Goal: Find contact information: Find contact information

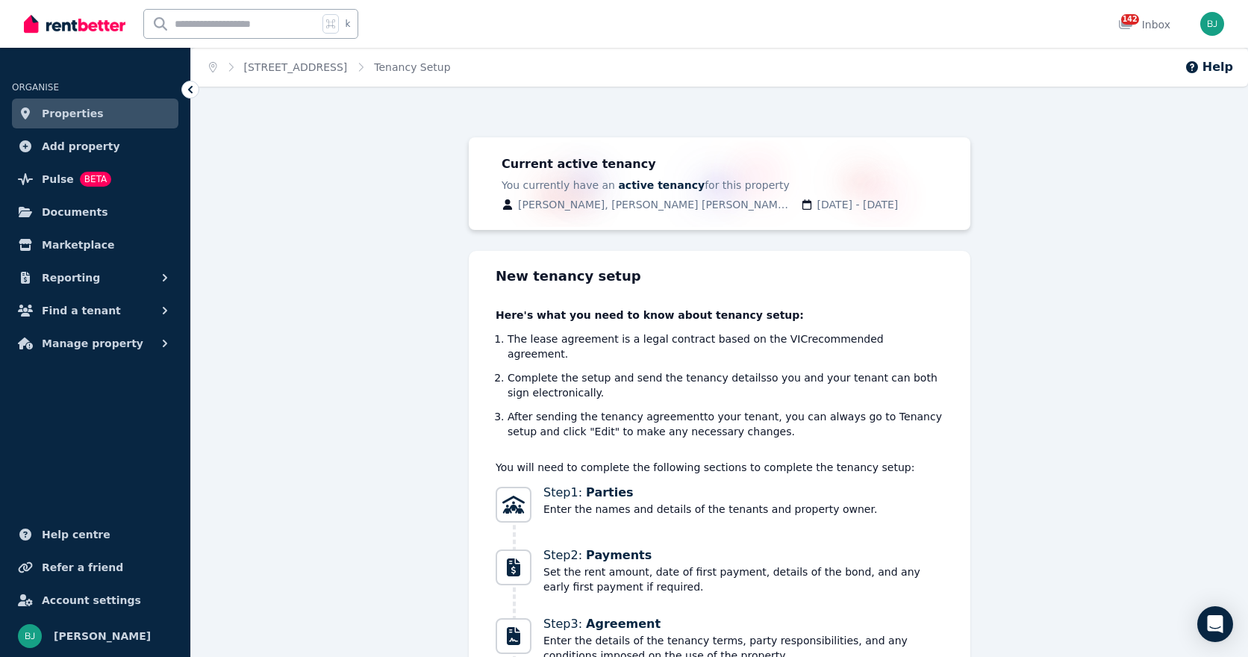
click at [50, 115] on span "Properties" at bounding box center [73, 113] width 62 height 18
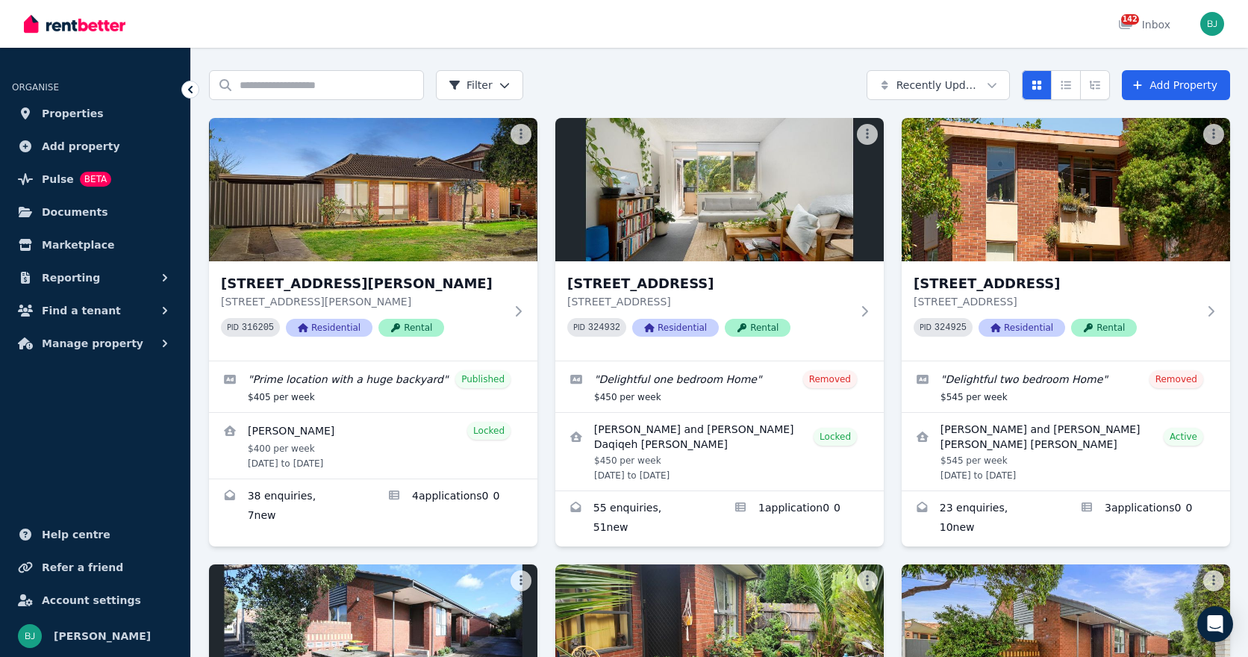
scroll to position [41, 0]
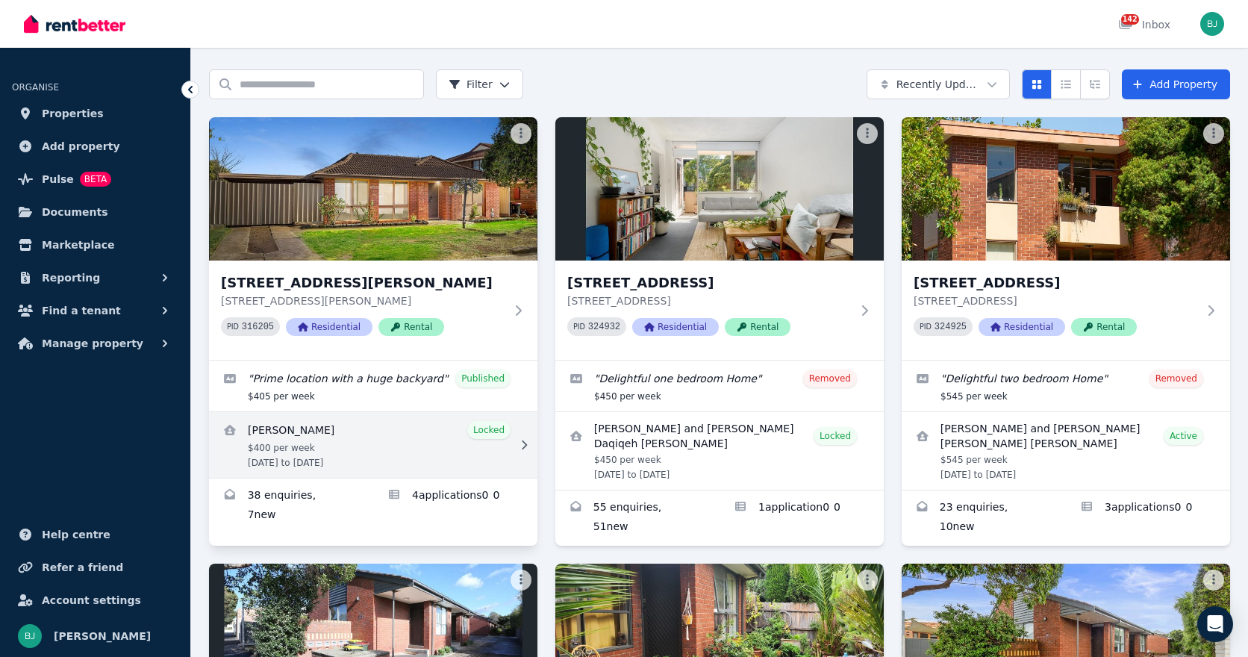
click at [410, 436] on link "View details for Samantha Wareham" at bounding box center [373, 445] width 328 height 66
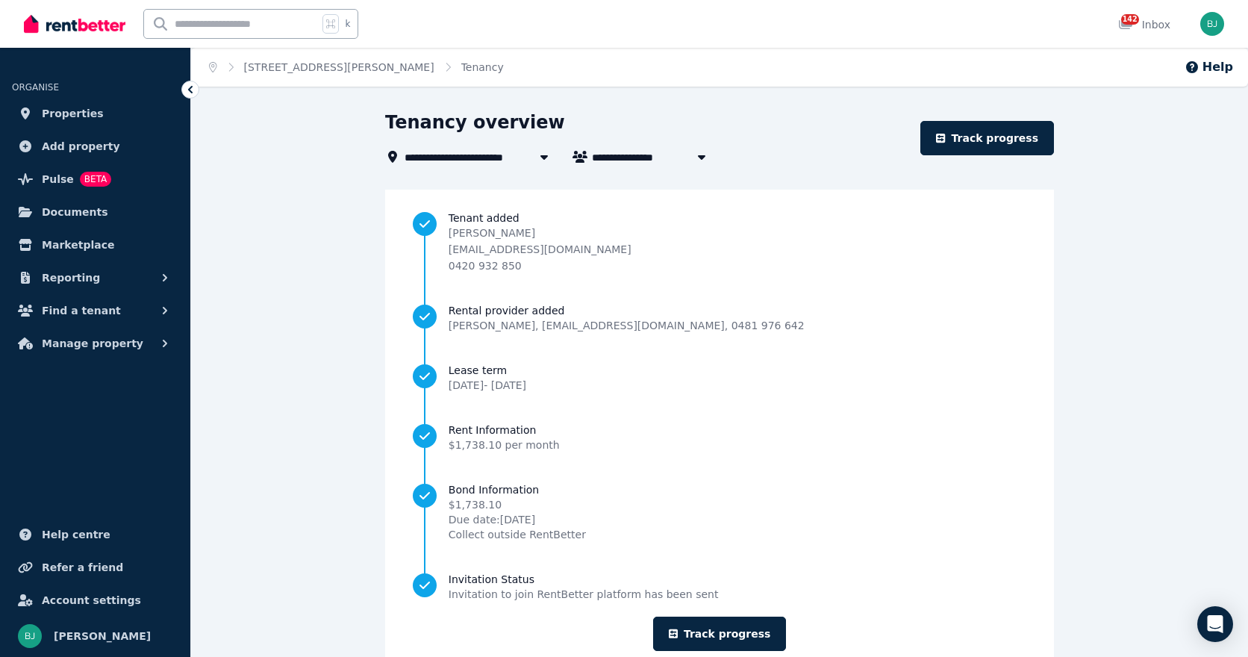
click at [637, 153] on span "[PERSON_NAME]" at bounding box center [648, 157] width 113 height 18
type input "**********"
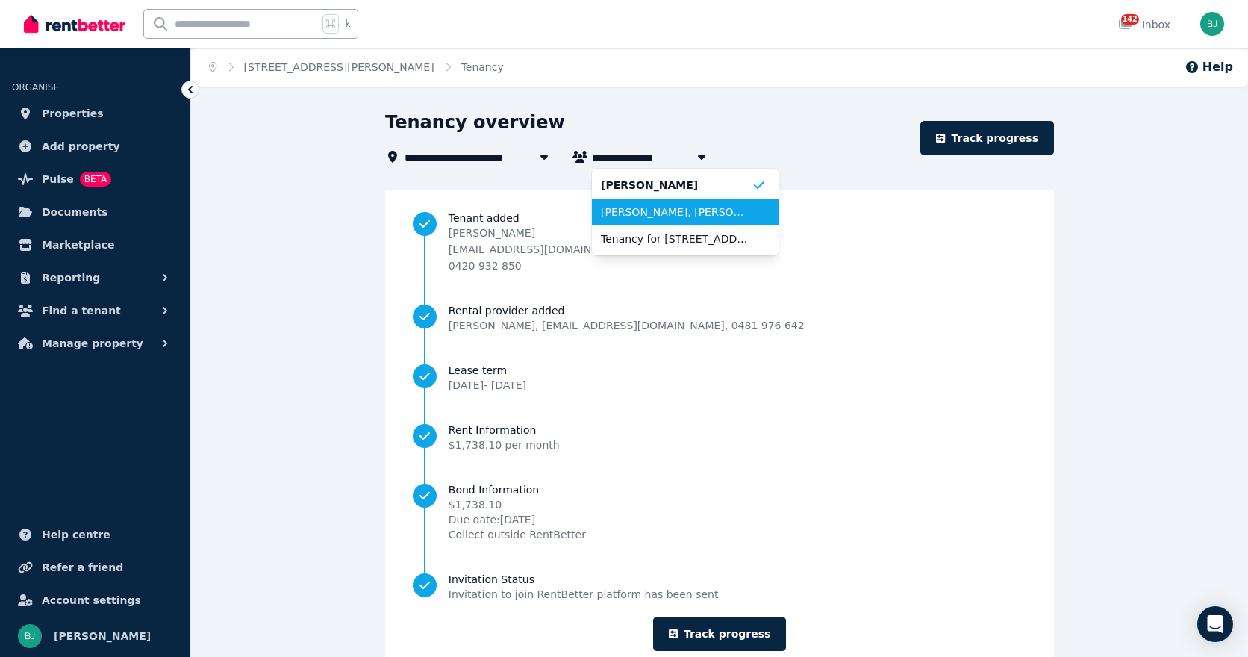
click at [643, 210] on span "[PERSON_NAME], [PERSON_NAME], [PERSON_NAME], and [PERSON_NAME]" at bounding box center [676, 212] width 151 height 15
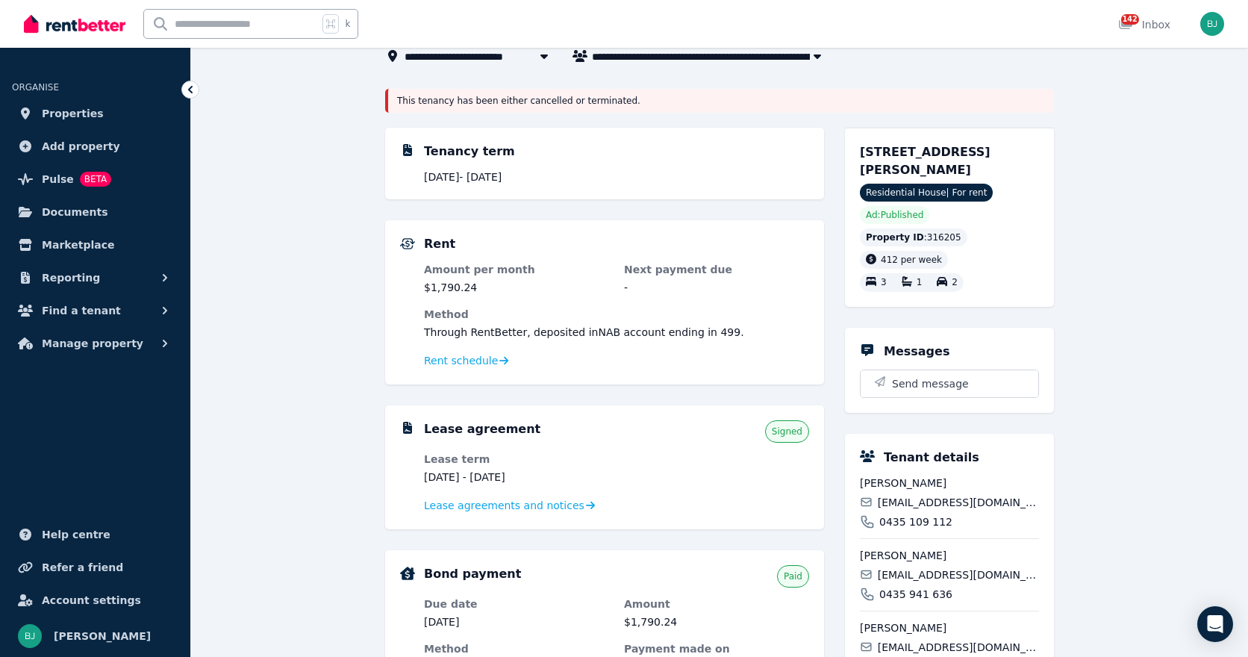
scroll to position [96, 0]
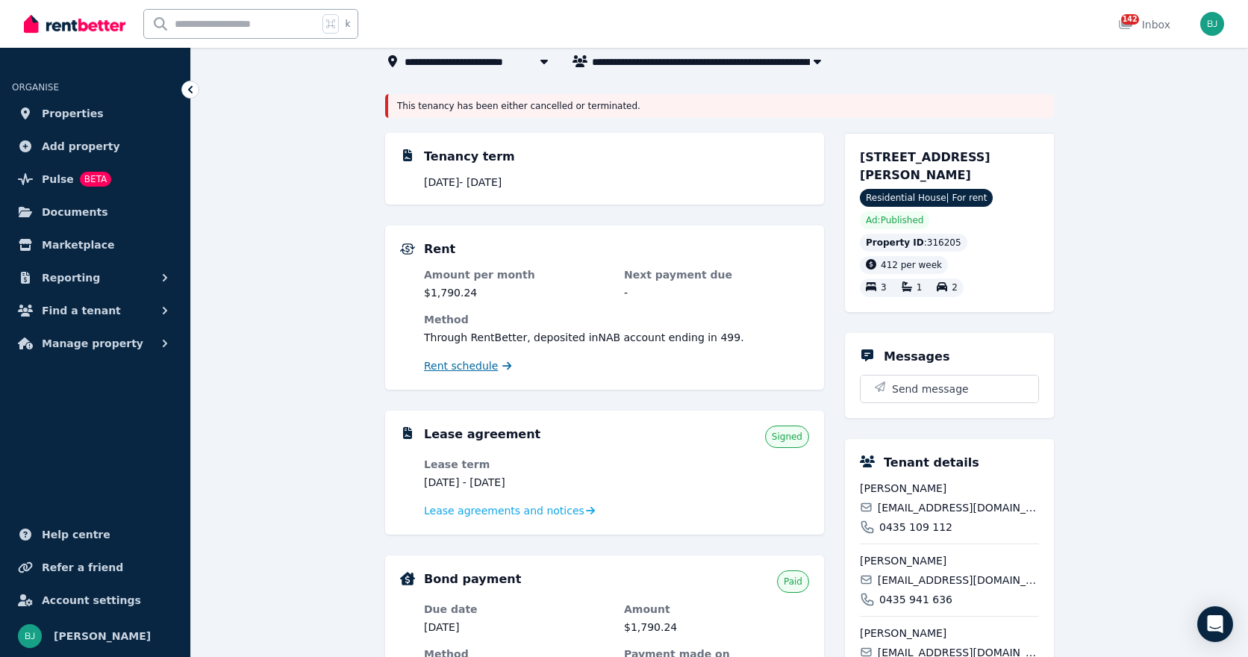
click at [484, 362] on span "Rent schedule" at bounding box center [461, 365] width 74 height 15
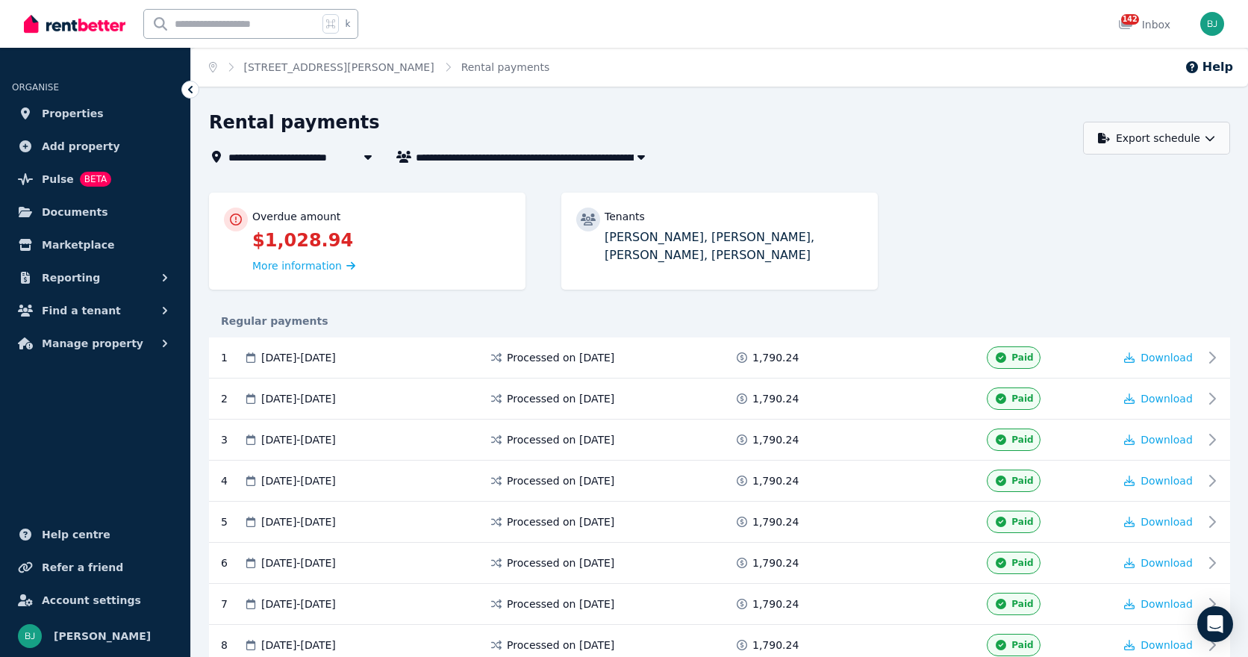
click at [1218, 125] on button "Export schedule" at bounding box center [1156, 138] width 147 height 33
click at [1160, 163] on button "PDF" at bounding box center [1149, 176] width 167 height 27
click at [351, 155] on span "[STREET_ADDRESS][PERSON_NAME]" at bounding box center [333, 157] width 211 height 18
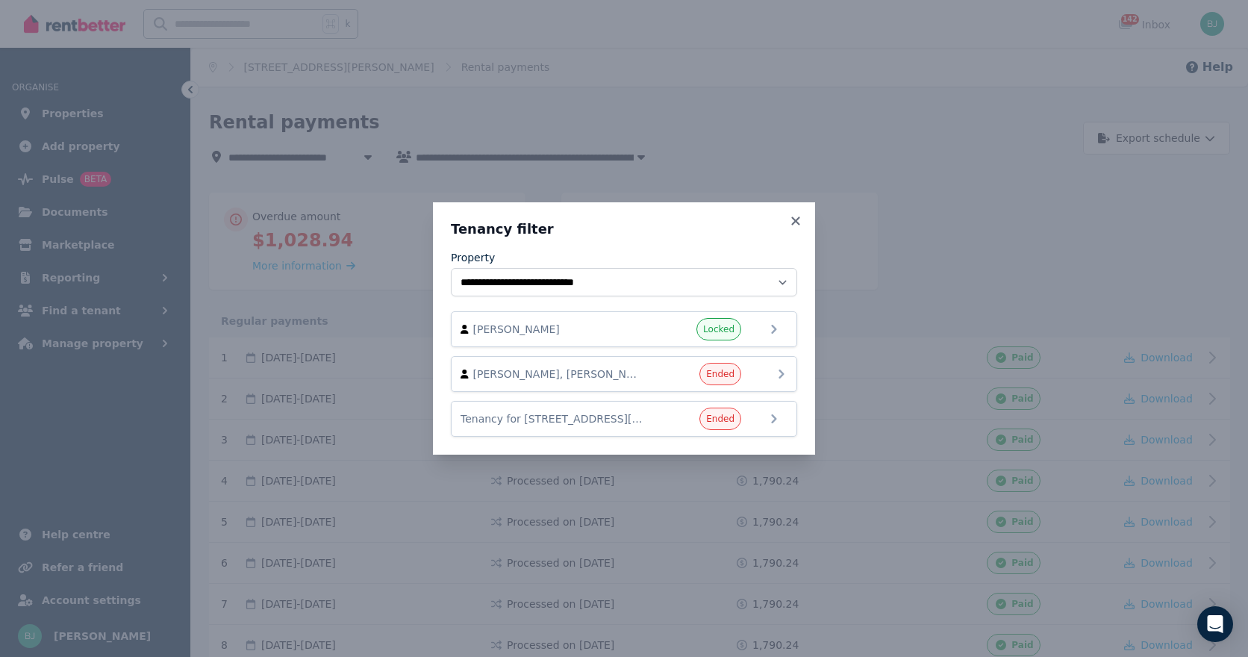
click at [534, 375] on span "[PERSON_NAME], [PERSON_NAME], [PERSON_NAME], and [PERSON_NAME]" at bounding box center [558, 373] width 170 height 15
click at [770, 375] on div "[PERSON_NAME], [PERSON_NAME], [PERSON_NAME], and [PERSON_NAME]" at bounding box center [624, 374] width 327 height 22
click at [803, 375] on div "**********" at bounding box center [624, 328] width 382 height 252
click at [770, 373] on div "[PERSON_NAME], [PERSON_NAME], [PERSON_NAME], and [PERSON_NAME]" at bounding box center [624, 374] width 327 height 22
click at [283, 56] on div "**********" at bounding box center [624, 328] width 1248 height 657
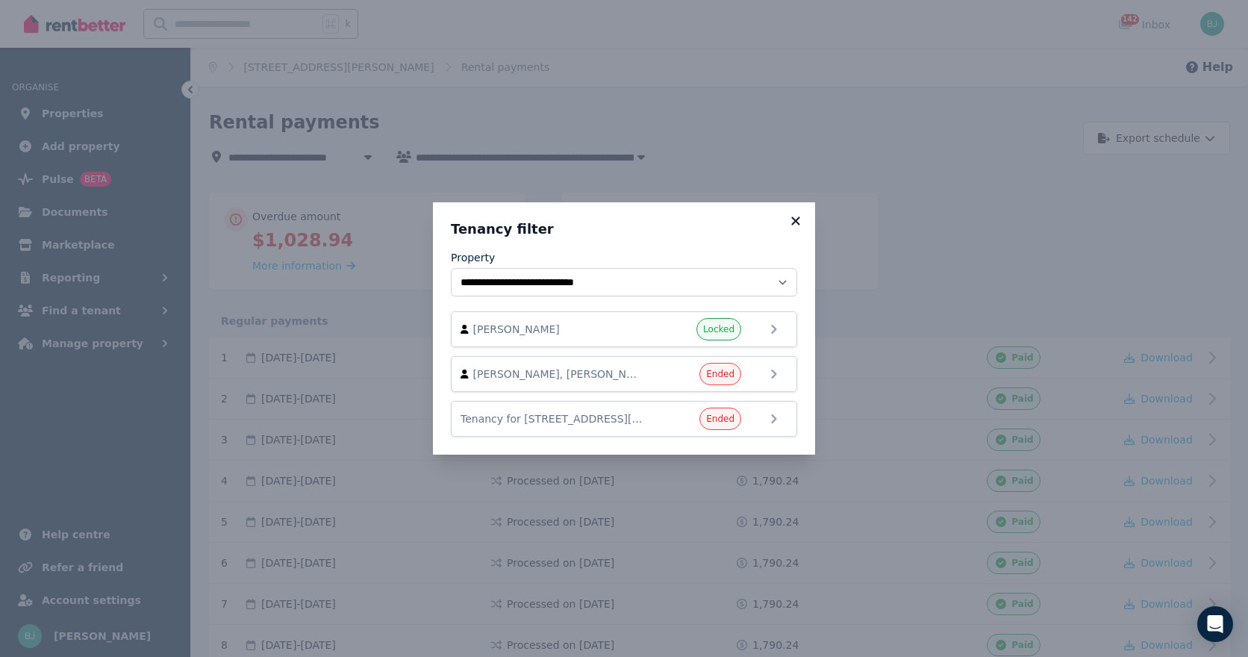
click at [796, 219] on icon at bounding box center [795, 220] width 8 height 8
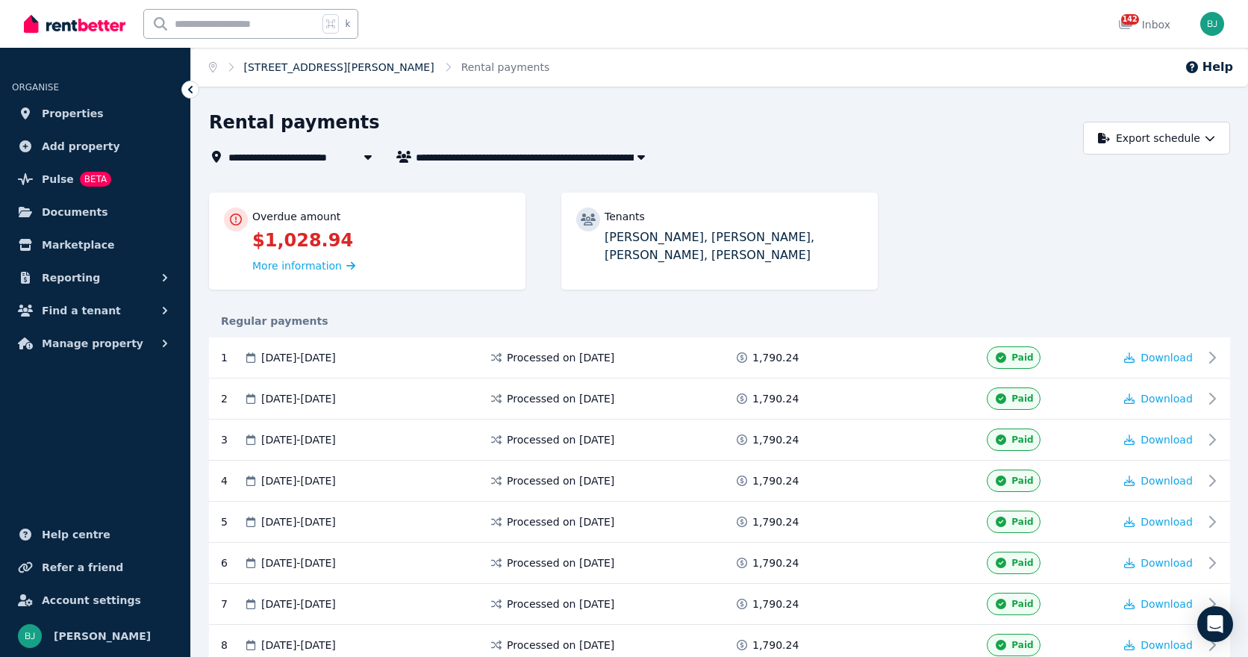
click at [290, 69] on link "[STREET_ADDRESS][PERSON_NAME]" at bounding box center [339, 67] width 190 height 12
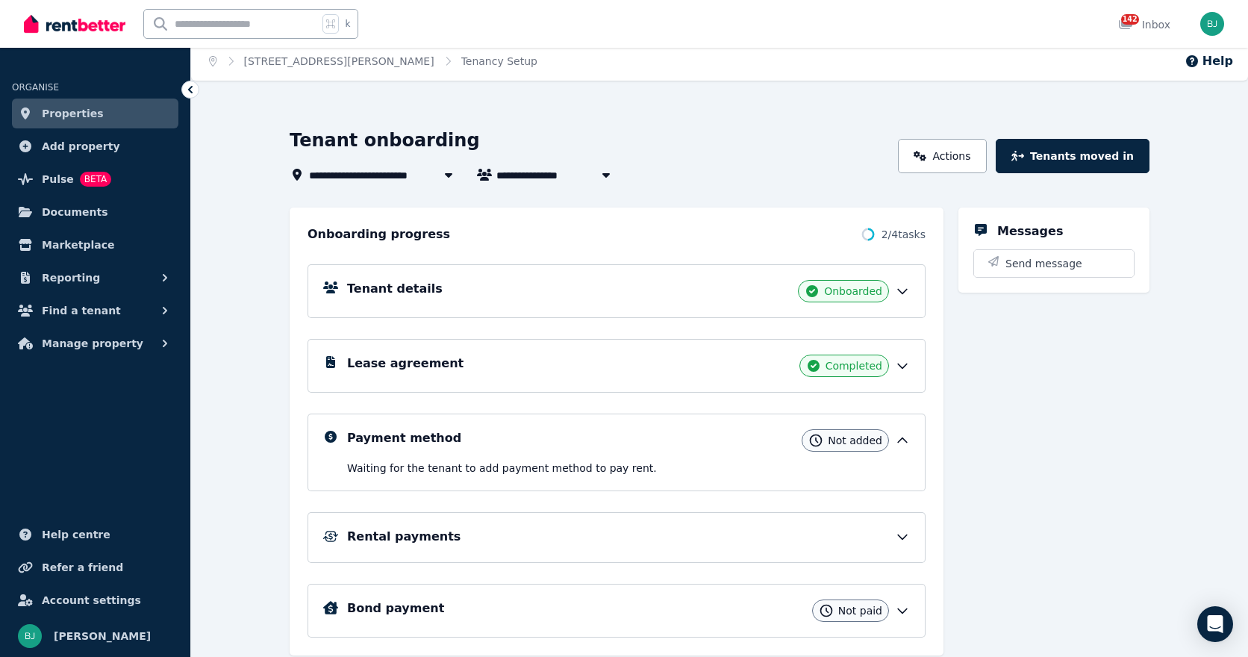
scroll to position [8, 0]
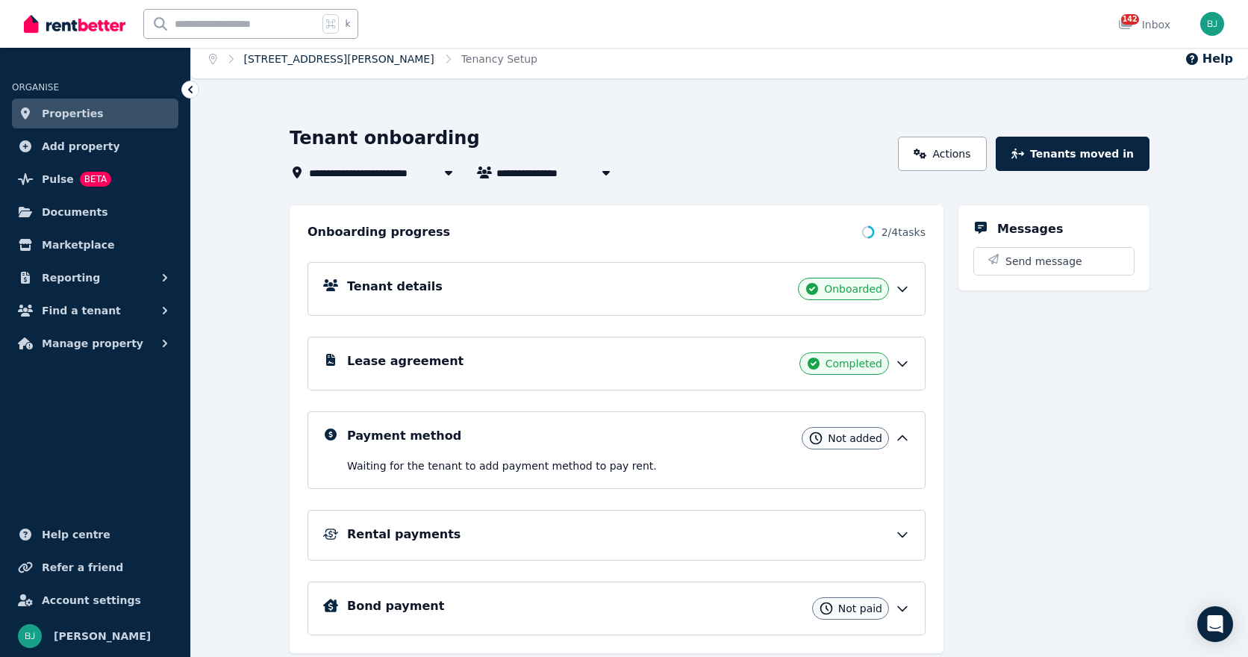
click at [304, 60] on link "[STREET_ADDRESS][PERSON_NAME]" at bounding box center [339, 59] width 190 height 12
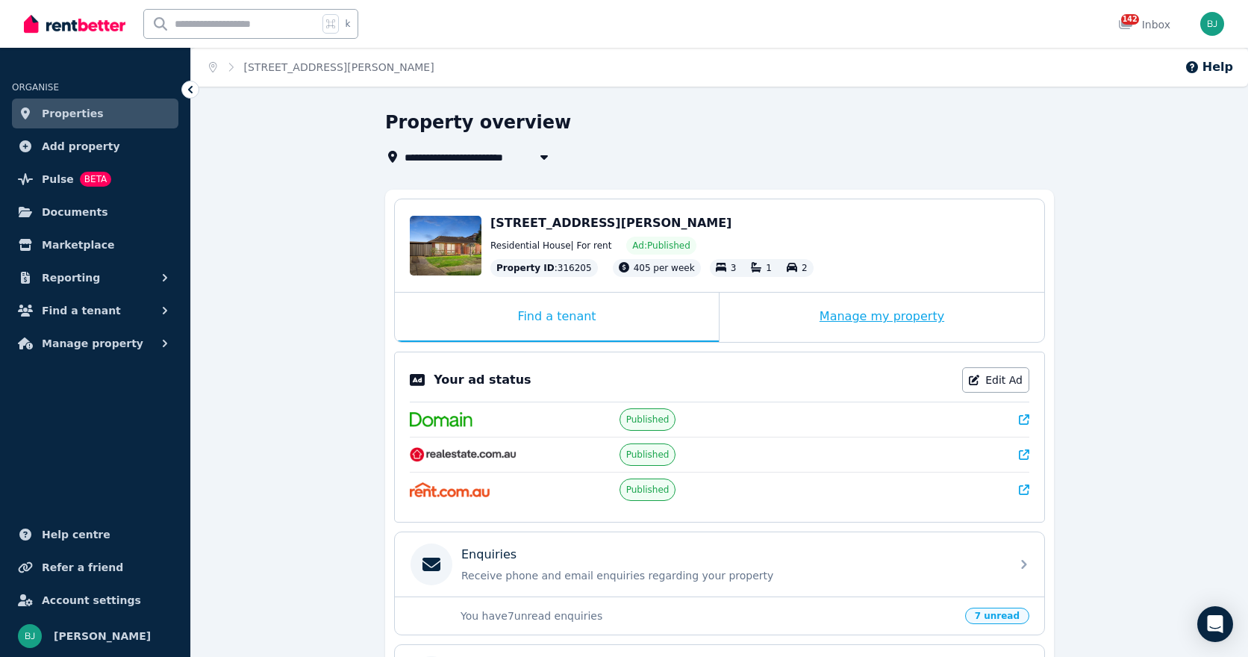
click at [824, 319] on div "Manage my property" at bounding box center [882, 317] width 325 height 49
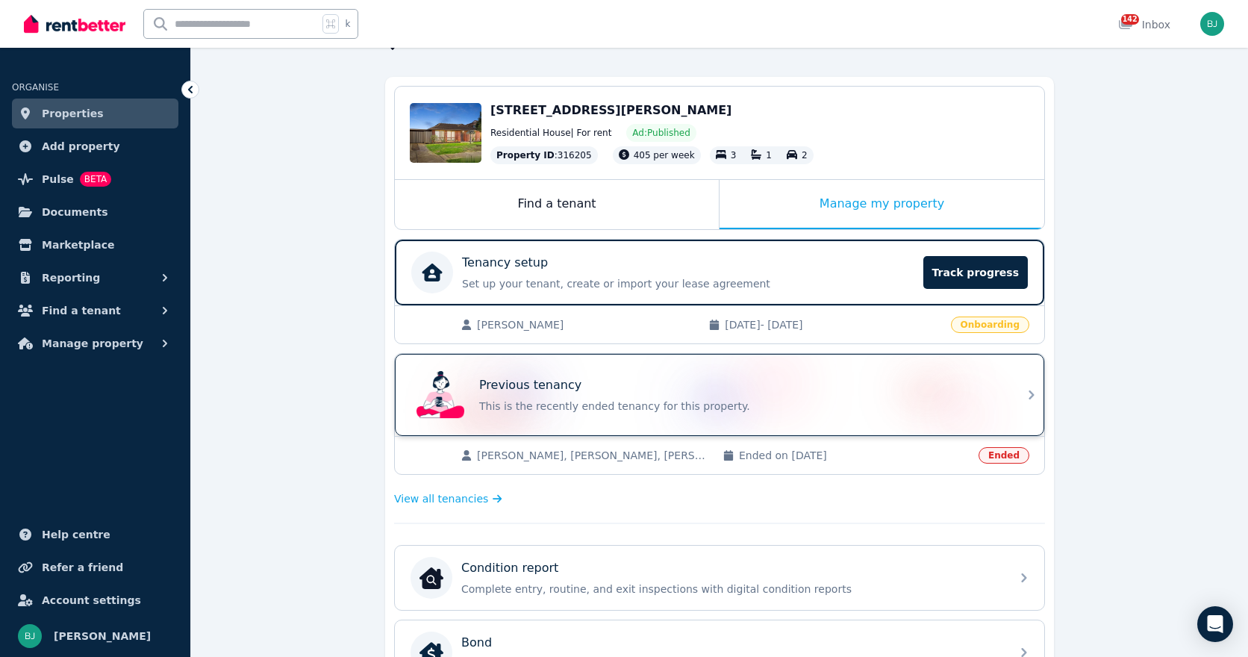
scroll to position [124, 0]
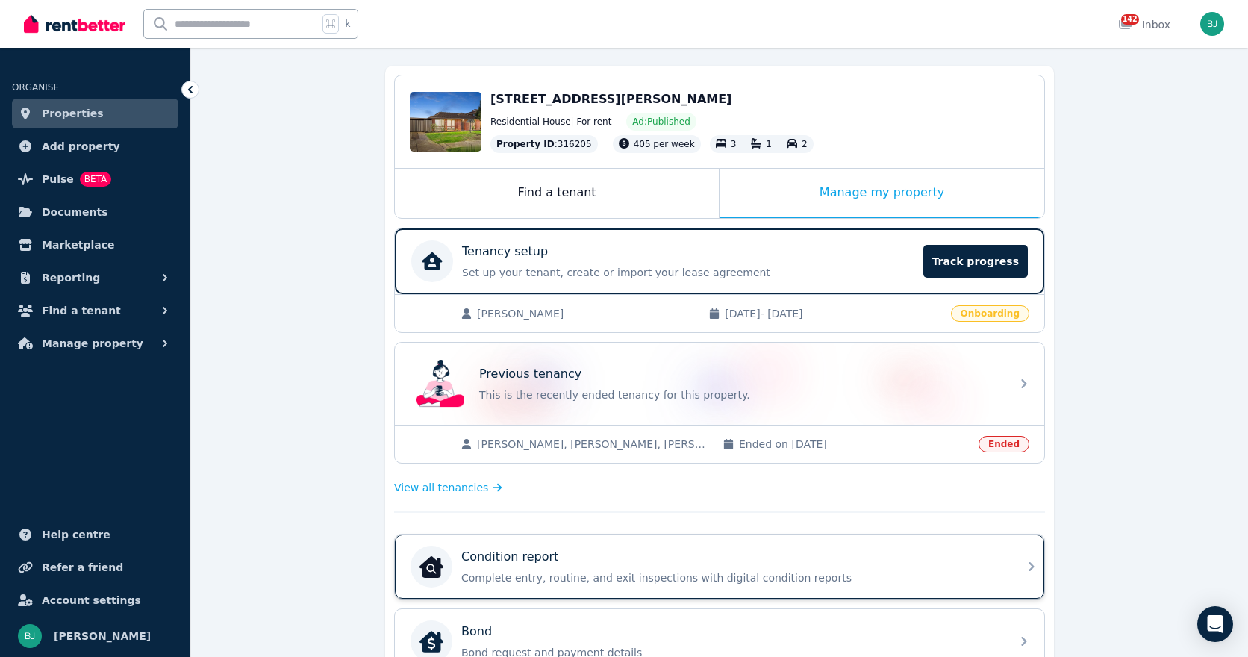
click at [714, 551] on div "Condition report" at bounding box center [731, 557] width 540 height 18
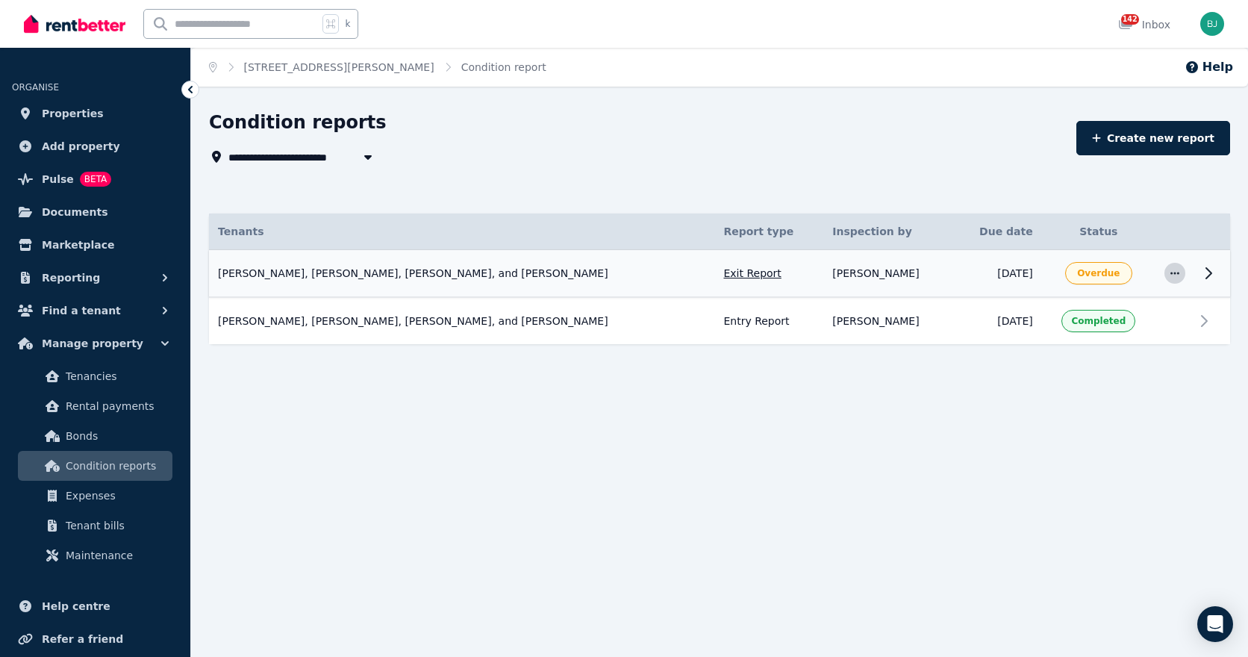
click at [1174, 268] on icon "button" at bounding box center [1175, 273] width 12 height 10
click at [728, 272] on td "Exit Report" at bounding box center [768, 274] width 109 height 48
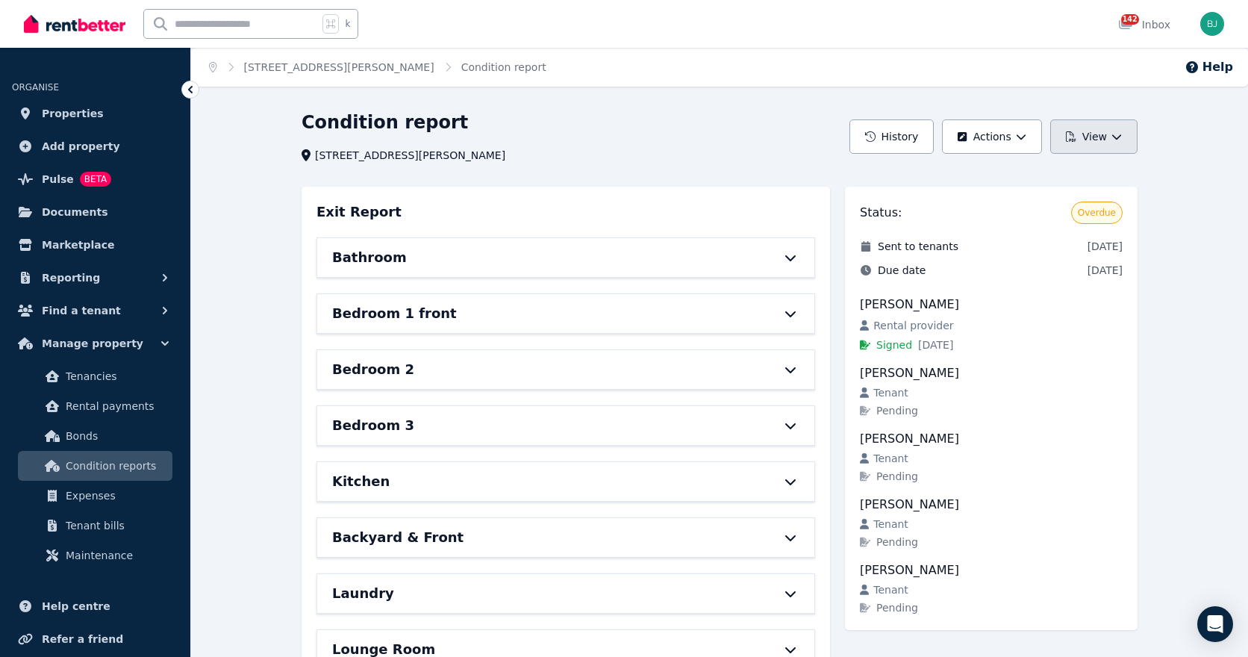
click at [1111, 137] on icon "button" at bounding box center [1116, 136] width 10 height 10
click at [1048, 202] on p "Download as PDF" at bounding box center [1053, 203] width 103 height 15
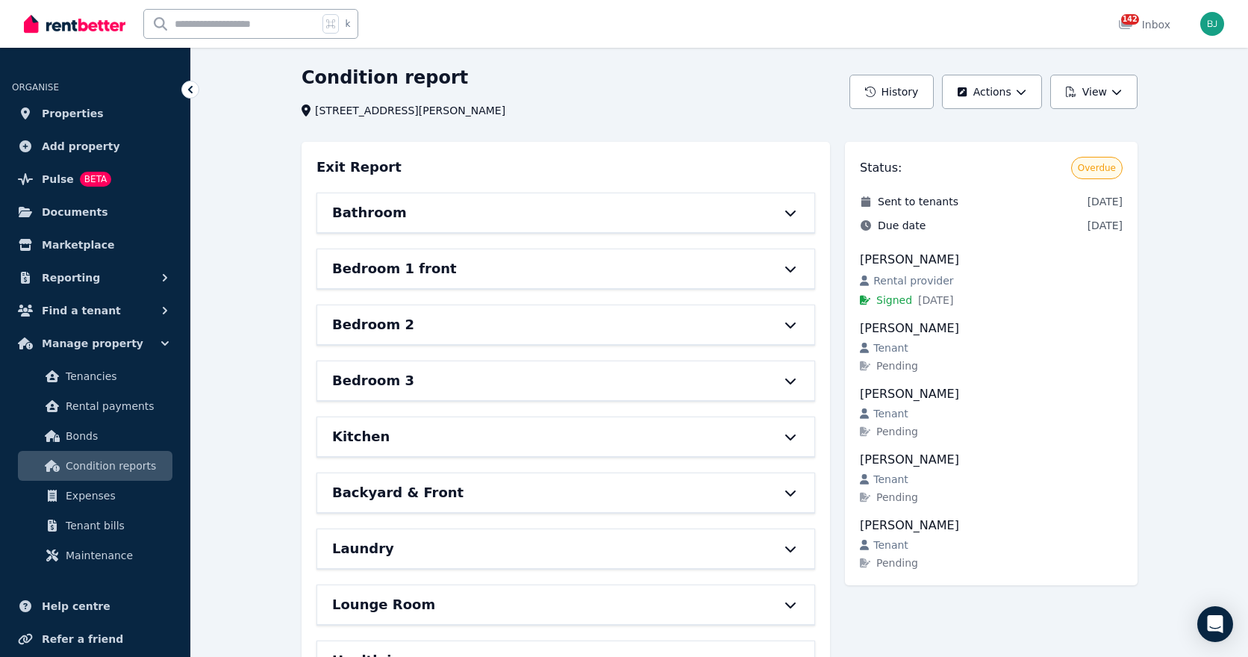
scroll to position [48, 0]
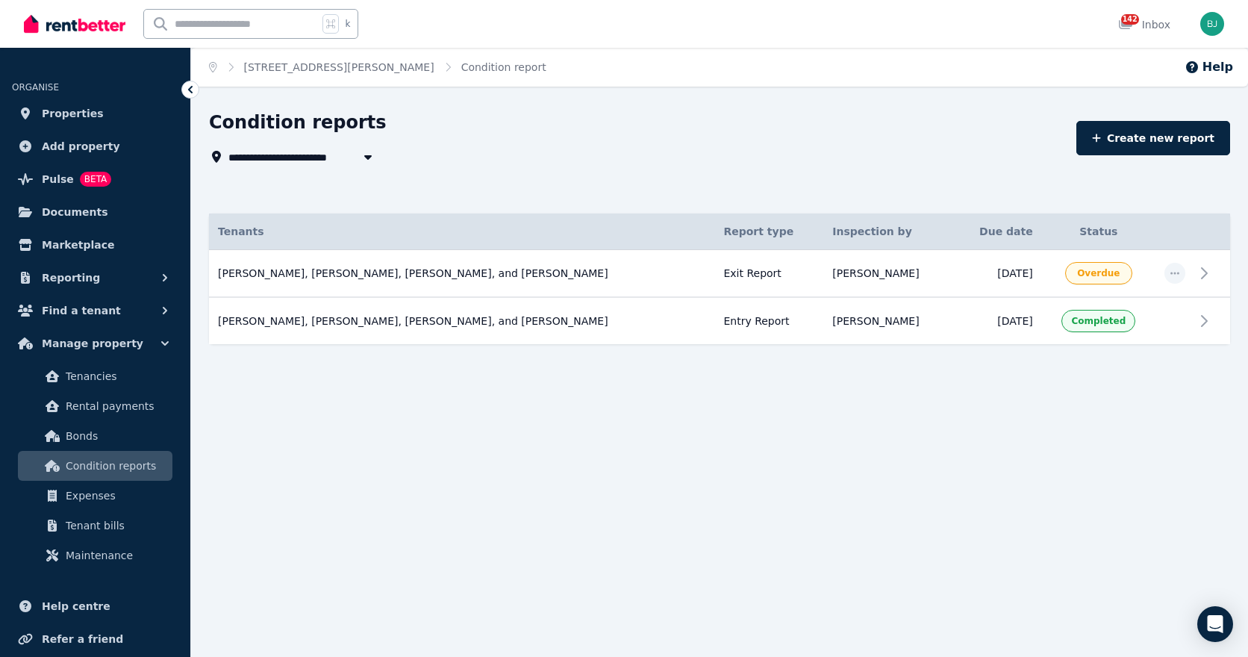
click at [335, 56] on ol "Home [STREET_ADDRESS][PERSON_NAME] Condition report" at bounding box center [377, 67] width 373 height 39
click at [335, 70] on link "[STREET_ADDRESS][PERSON_NAME]" at bounding box center [339, 67] width 190 height 12
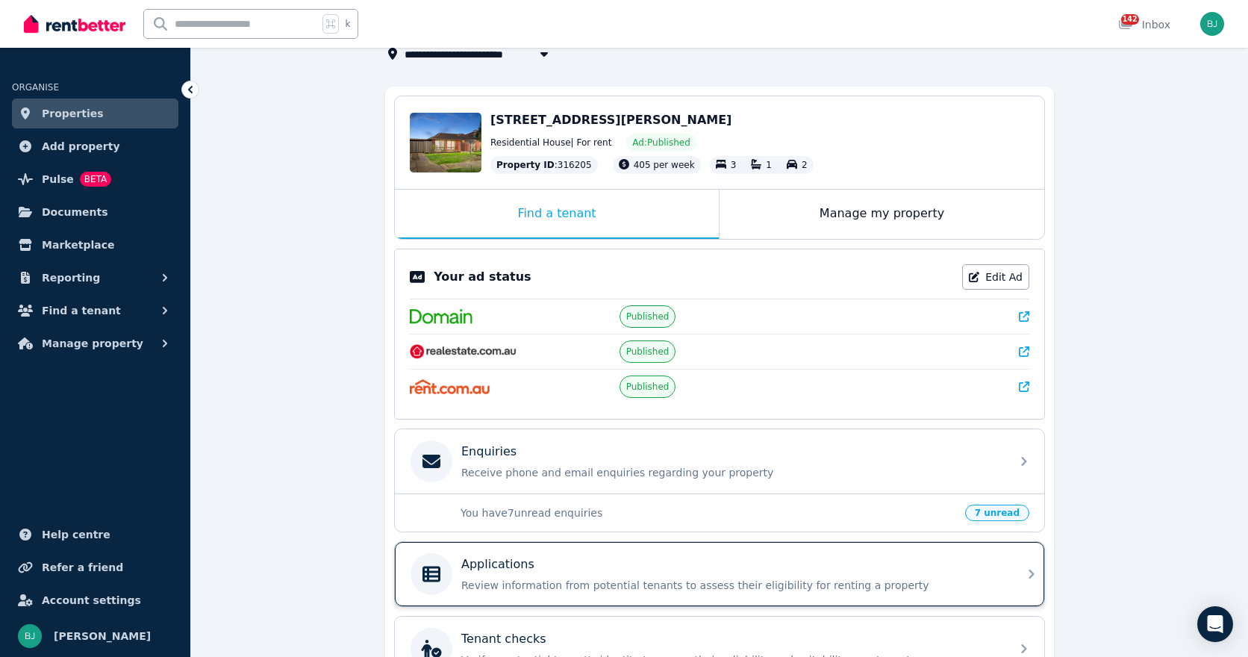
scroll to position [73, 0]
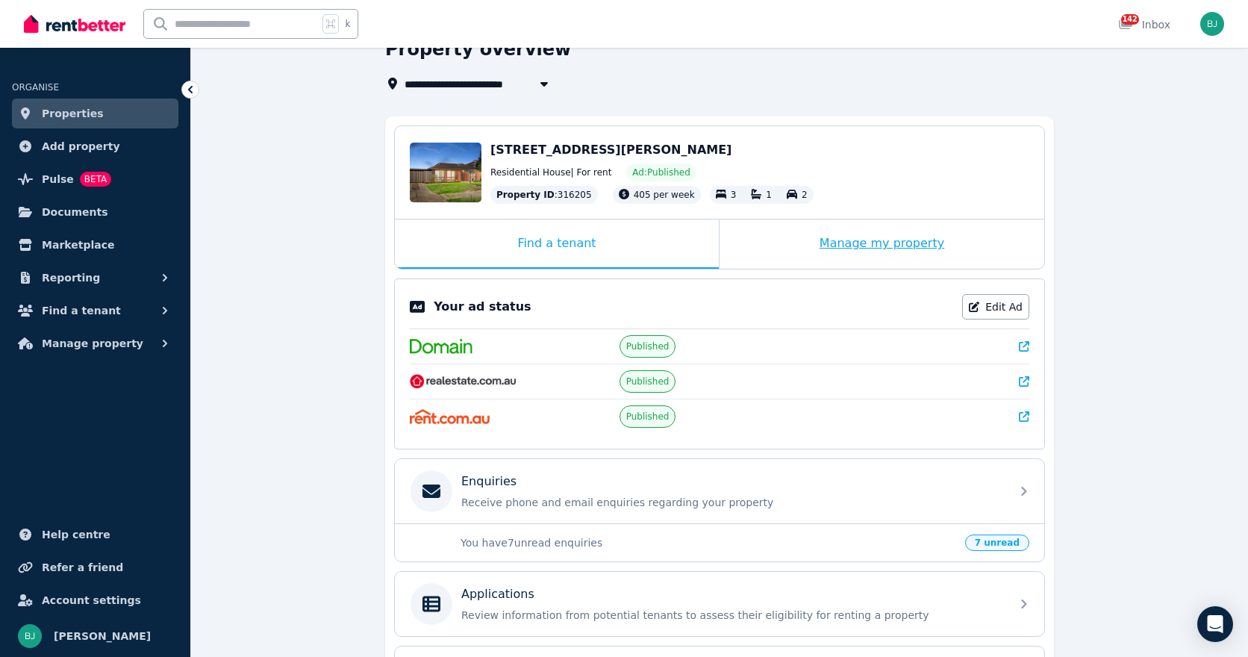
click at [851, 246] on div "Manage my property" at bounding box center [882, 243] width 325 height 49
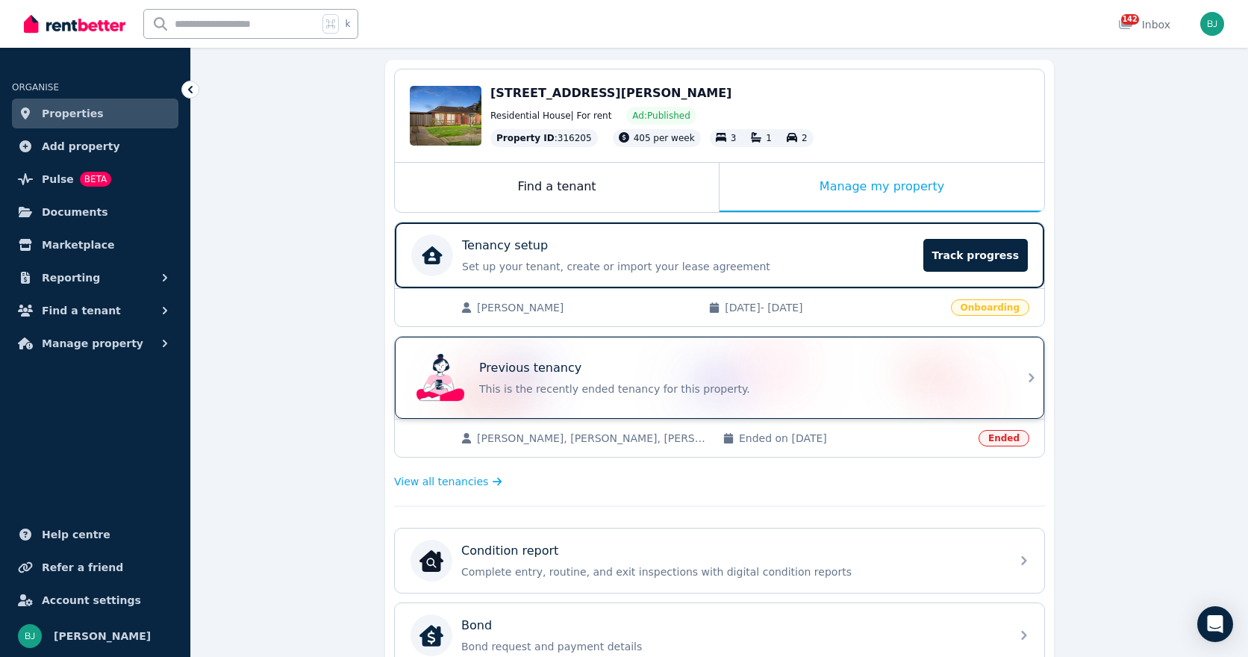
scroll to position [131, 0]
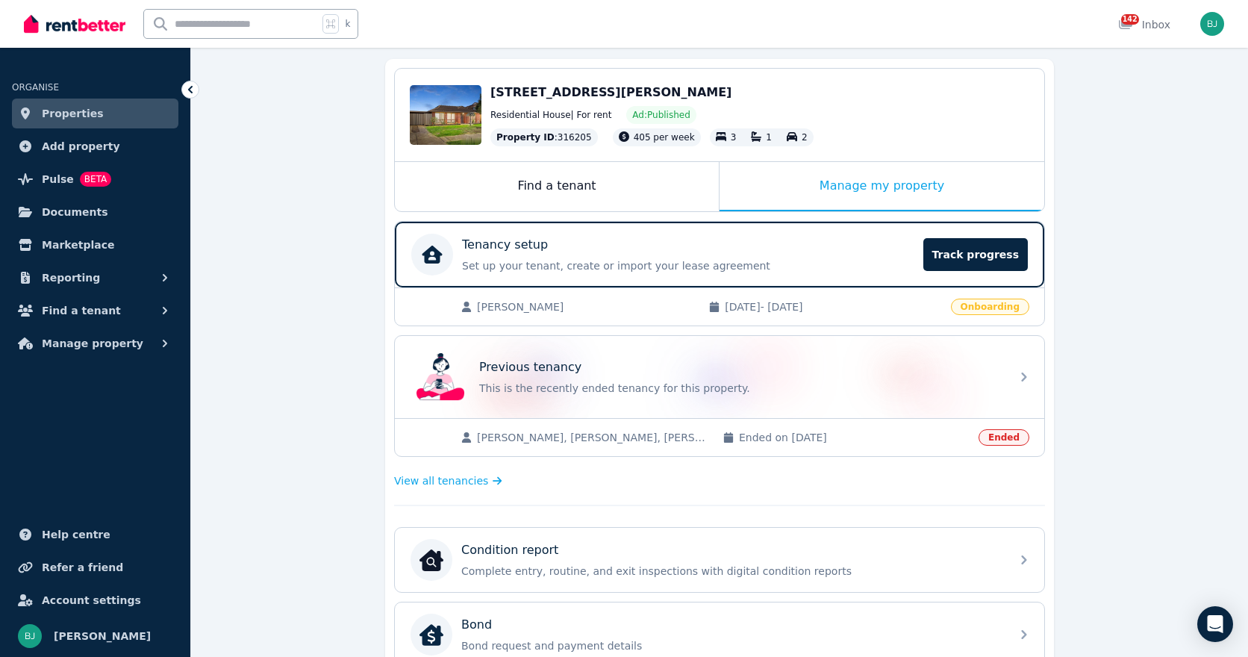
click at [670, 438] on span "[PERSON_NAME], [PERSON_NAME], [PERSON_NAME], [PERSON_NAME]" at bounding box center [592, 437] width 231 height 15
click at [464, 480] on span "View all tenancies" at bounding box center [441, 480] width 94 height 15
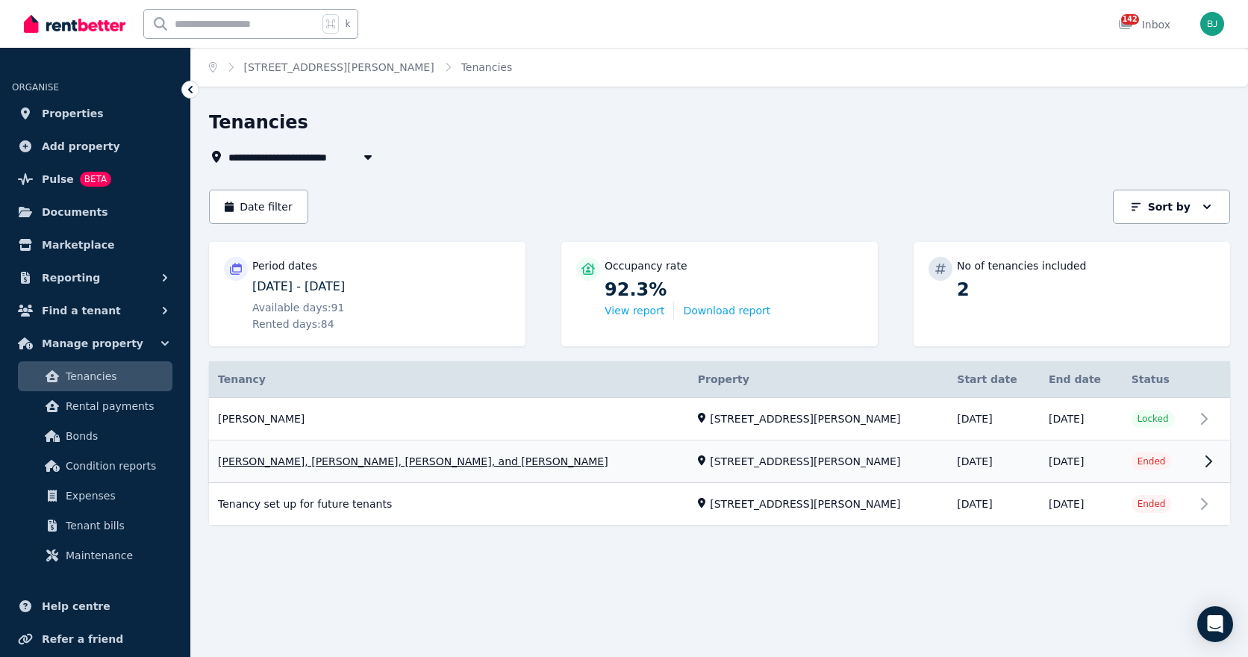
click at [486, 458] on link "View property details" at bounding box center [719, 462] width 1021 height 42
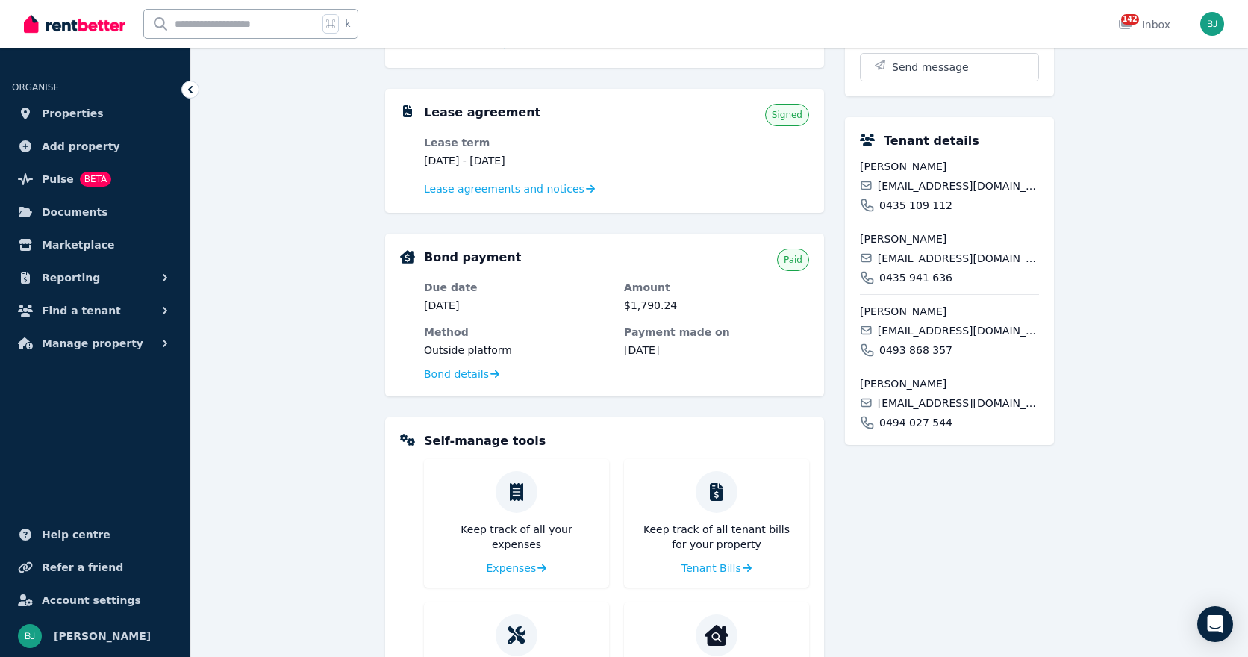
scroll to position [419, 0]
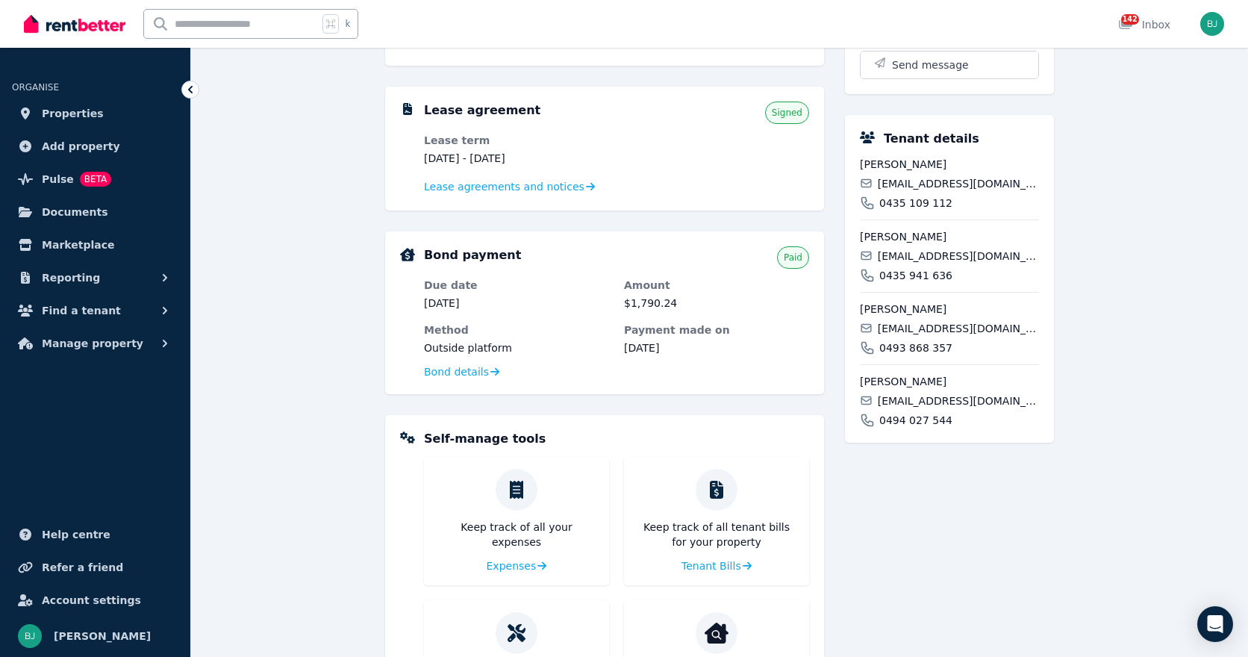
click at [861, 164] on span "[PERSON_NAME]" at bounding box center [949, 164] width 179 height 15
drag, startPoint x: 860, startPoint y: 164, endPoint x: 945, endPoint y: 169, distance: 85.2
click at [945, 169] on span "[PERSON_NAME]" at bounding box center [949, 164] width 179 height 15
copy div "[PERSON_NAME]"
drag, startPoint x: 984, startPoint y: 186, endPoint x: 881, endPoint y: 184, distance: 103.0
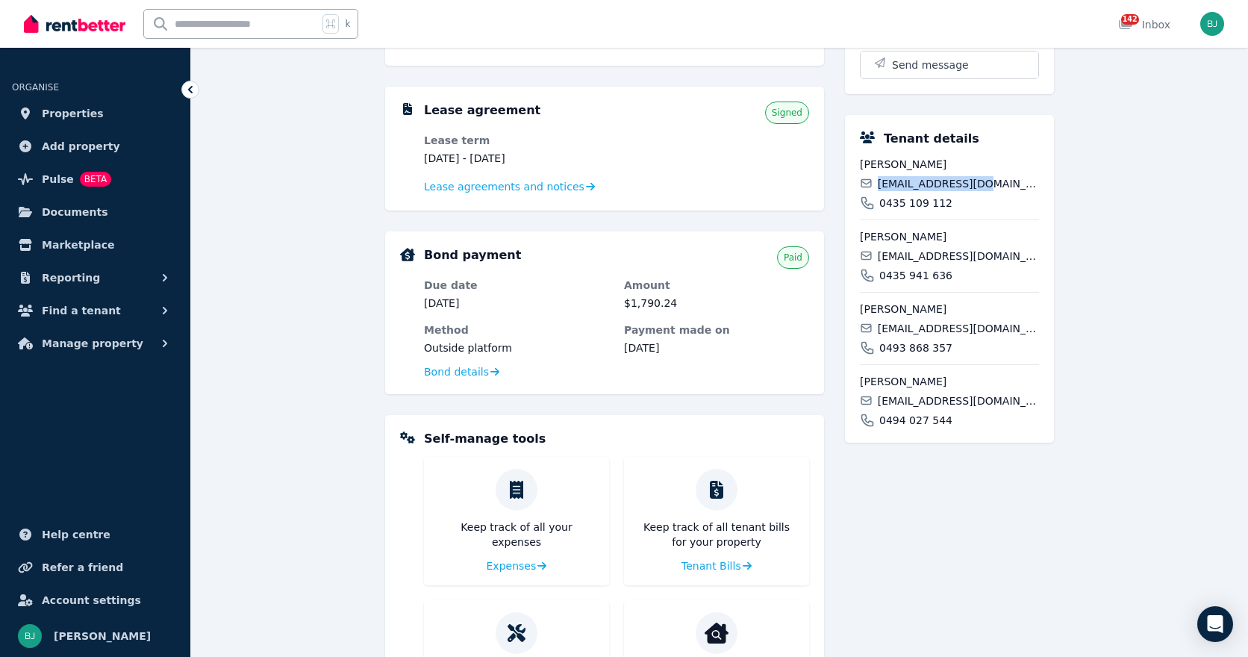
click at [881, 184] on div "[EMAIL_ADDRESS][DOMAIN_NAME]" at bounding box center [949, 183] width 179 height 15
copy span "[EMAIL_ADDRESS][DOMAIN_NAME]"
click at [949, 207] on div "0435 109 112" at bounding box center [949, 203] width 179 height 15
drag, startPoint x: 949, startPoint y: 207, endPoint x: 884, endPoint y: 197, distance: 66.4
click at [884, 197] on div "0435 109 112" at bounding box center [949, 203] width 179 height 15
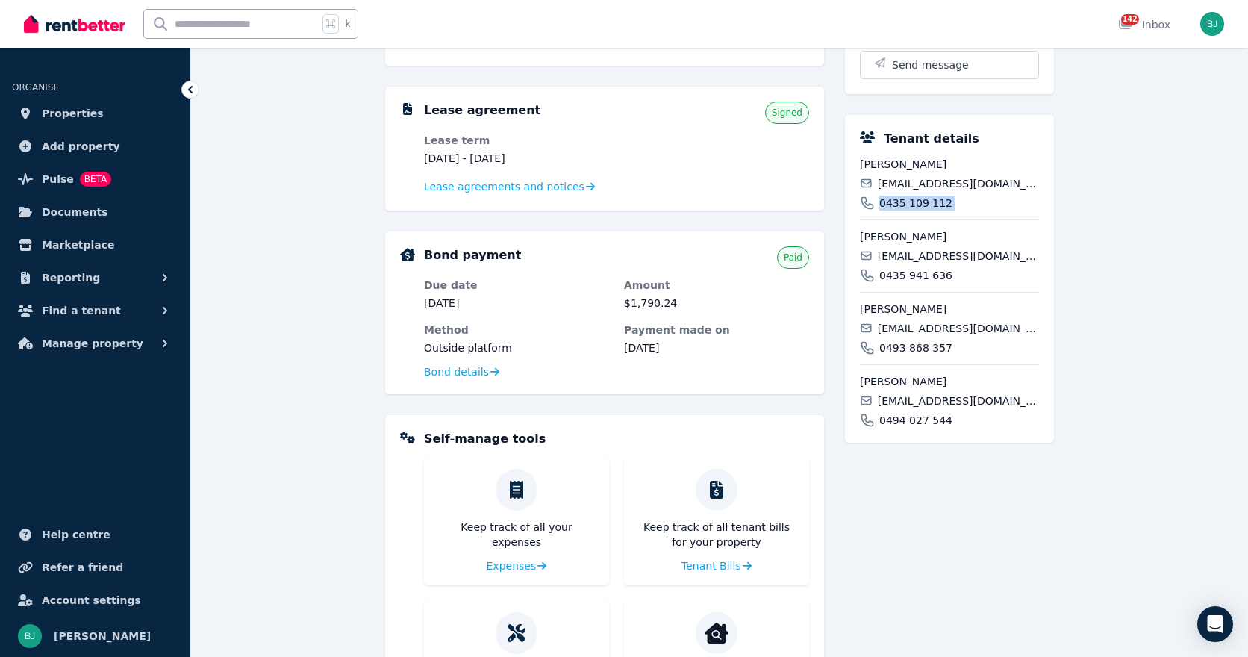
copy span "0435 109 112"
drag, startPoint x: 934, startPoint y: 237, endPoint x: 853, endPoint y: 241, distance: 80.7
click at [853, 241] on div "Tenant details [PERSON_NAME] [EMAIL_ADDRESS][DOMAIN_NAME] 0435 109 112 [PERSON_…" at bounding box center [949, 279] width 209 height 328
copy span "[PERSON_NAME]"
drag, startPoint x: 995, startPoint y: 257, endPoint x: 881, endPoint y: 252, distance: 114.3
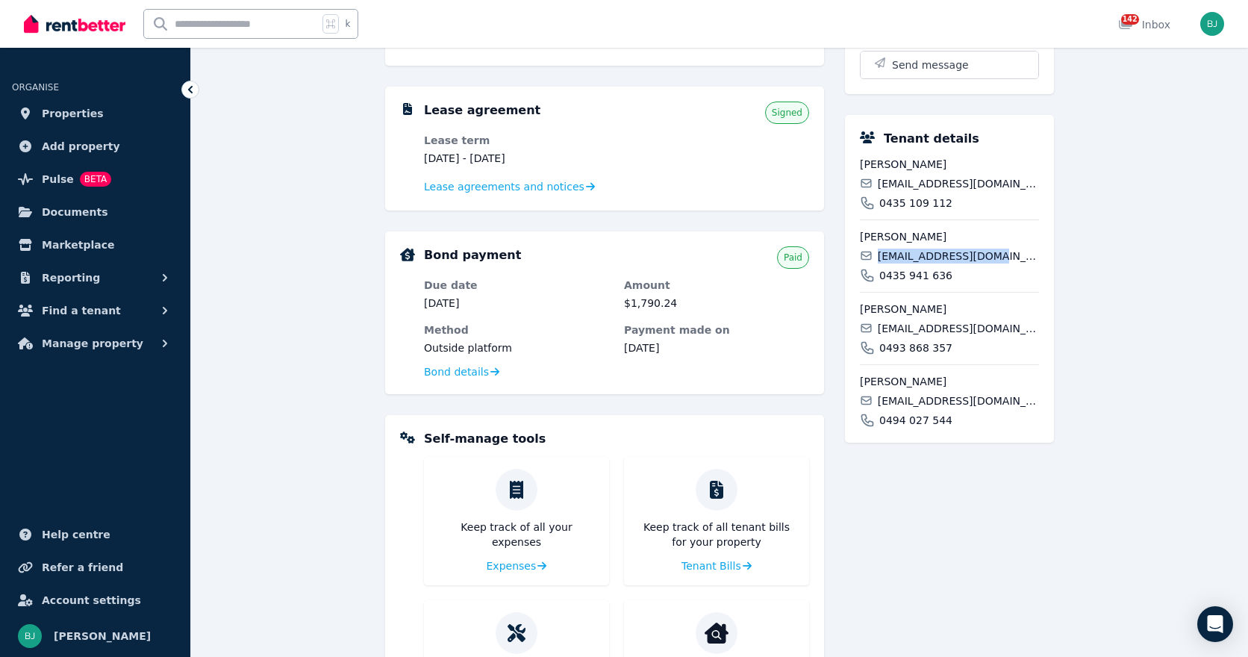
click at [881, 252] on div "[EMAIL_ADDRESS][DOMAIN_NAME]" at bounding box center [949, 256] width 179 height 15
copy span "[EMAIL_ADDRESS][DOMAIN_NAME]"
drag, startPoint x: 956, startPoint y: 278, endPoint x: 878, endPoint y: 278, distance: 78.4
click at [878, 278] on div "0435 941 636" at bounding box center [949, 275] width 179 height 15
copy span "0435 941 636"
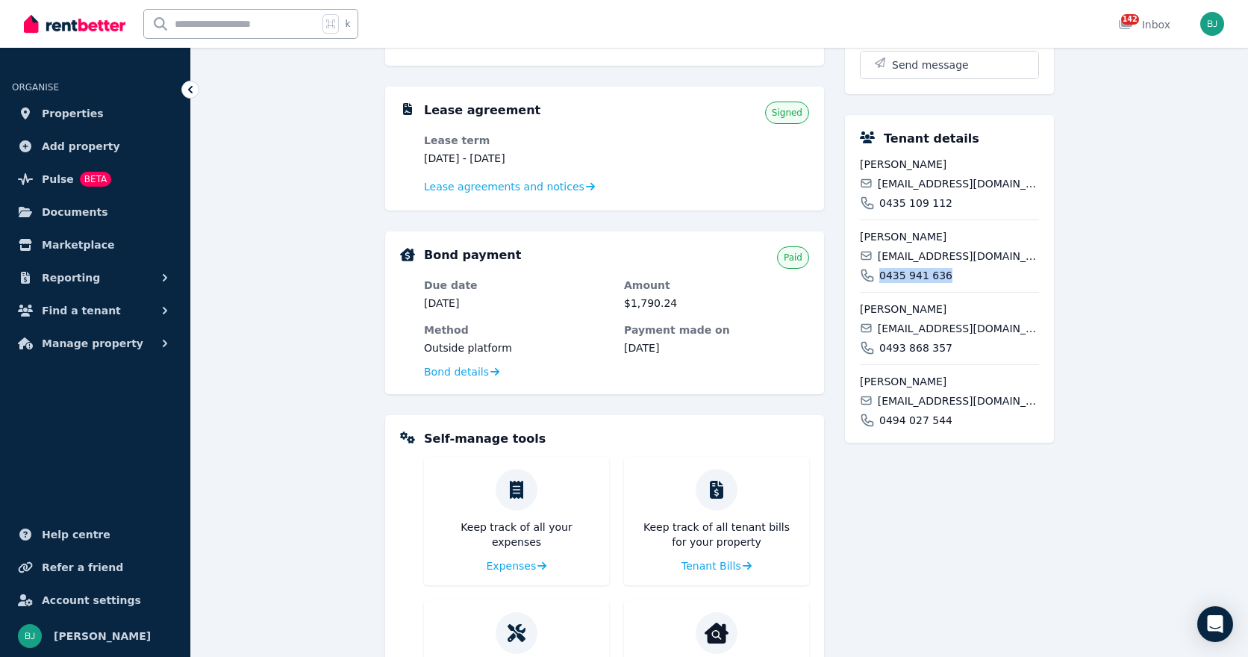
drag, startPoint x: 960, startPoint y: 313, endPoint x: 861, endPoint y: 313, distance: 99.3
click at [861, 313] on span "[PERSON_NAME]" at bounding box center [949, 309] width 179 height 15
copy span "[PERSON_NAME]"
click at [1002, 325] on div "[EMAIL_ADDRESS][DOMAIN_NAME]" at bounding box center [949, 328] width 179 height 15
drag, startPoint x: 993, startPoint y: 326, endPoint x: 874, endPoint y: 325, distance: 118.7
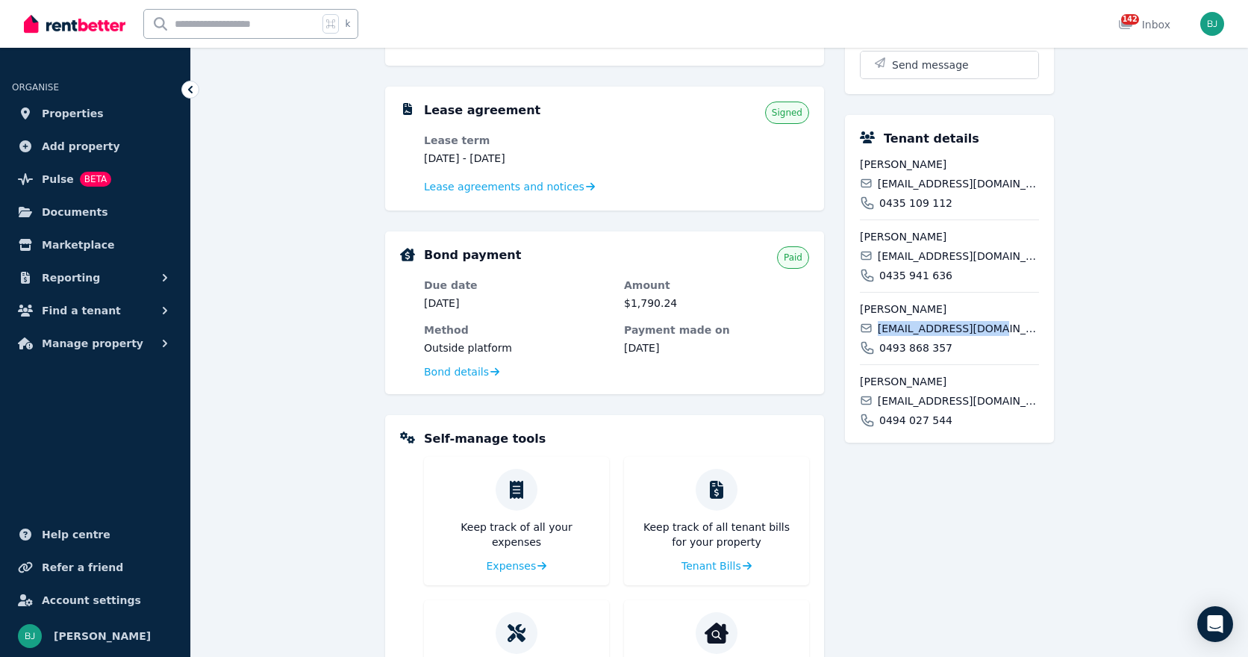
click at [879, 325] on div "[EMAIL_ADDRESS][DOMAIN_NAME]" at bounding box center [949, 328] width 179 height 15
copy span "[EMAIL_ADDRESS][DOMAIN_NAME]"
click at [956, 347] on div "0493 868 357" at bounding box center [949, 347] width 179 height 15
click at [951, 349] on div "0493 868 357" at bounding box center [949, 347] width 179 height 15
click at [956, 348] on div "0493 868 357" at bounding box center [949, 347] width 179 height 15
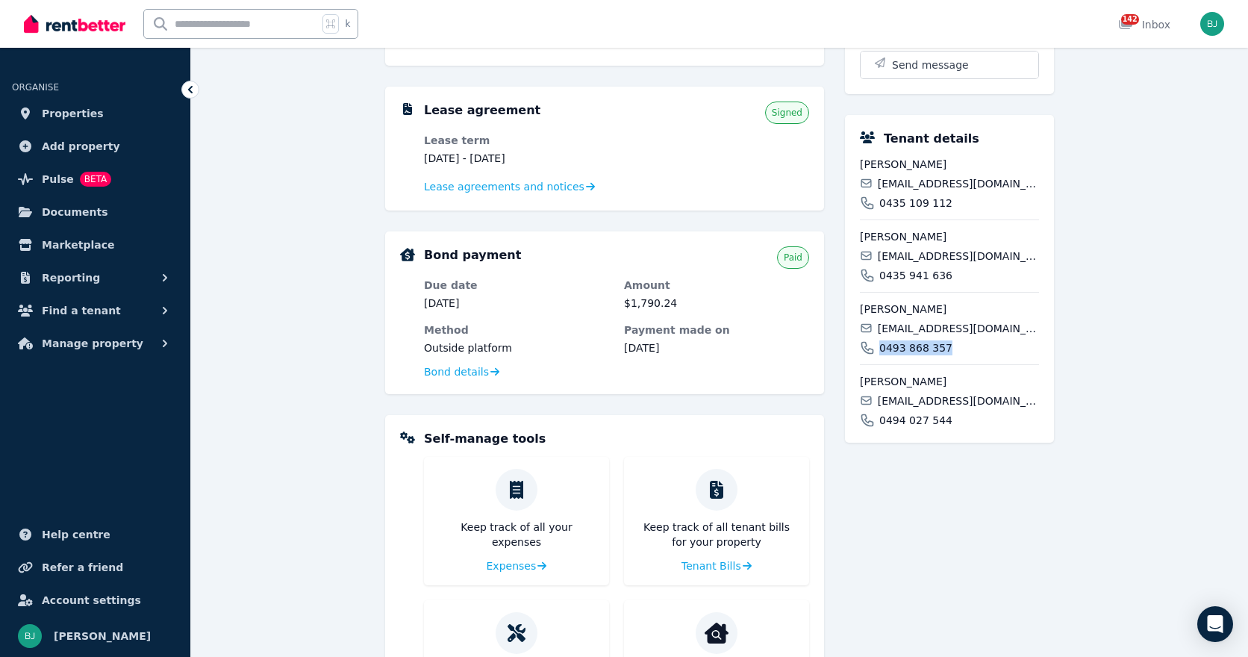
drag, startPoint x: 955, startPoint y: 348, endPoint x: 882, endPoint y: 349, distance: 72.4
click at [882, 349] on div "0493 868 357" at bounding box center [949, 347] width 179 height 15
copy span "0493 868 357"
drag, startPoint x: 920, startPoint y: 382, endPoint x: 858, endPoint y: 378, distance: 62.1
click at [858, 380] on div "Tenant details [PERSON_NAME] [EMAIL_ADDRESS][DOMAIN_NAME] 0435 109 112 [PERSON_…" at bounding box center [949, 279] width 209 height 328
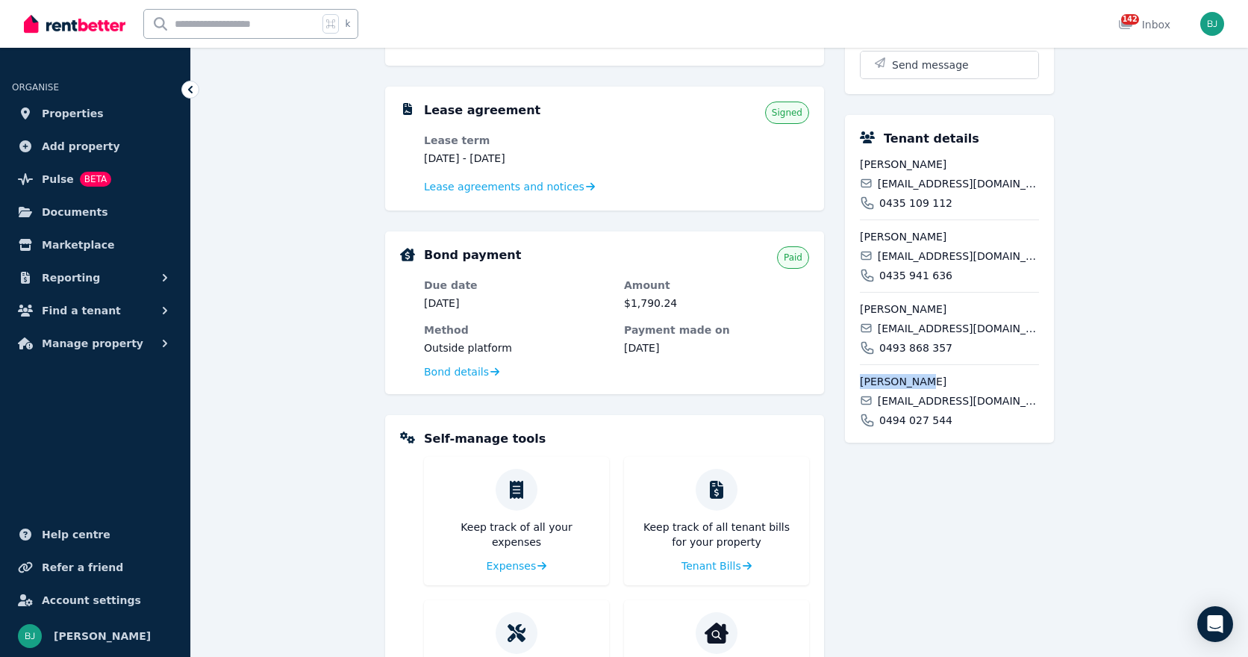
copy span "[PERSON_NAME]"
drag, startPoint x: 1008, startPoint y: 402, endPoint x: 876, endPoint y: 400, distance: 132.1
click at [876, 400] on div "[EMAIL_ADDRESS][DOMAIN_NAME]" at bounding box center [949, 400] width 179 height 15
click at [952, 424] on div "0494 027 544" at bounding box center [949, 420] width 179 height 15
drag, startPoint x: 955, startPoint y: 422, endPoint x: 880, endPoint y: 424, distance: 75.4
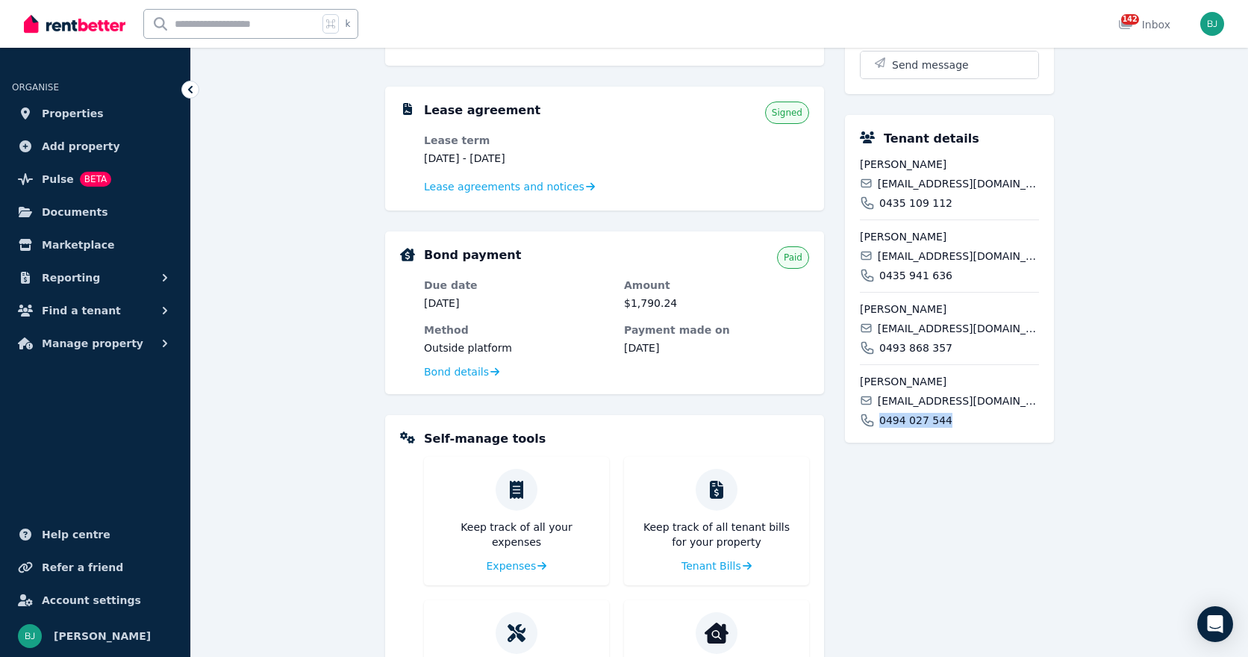
click at [880, 424] on div "0494 027 544" at bounding box center [949, 420] width 179 height 15
